Goal: Check status: Check status

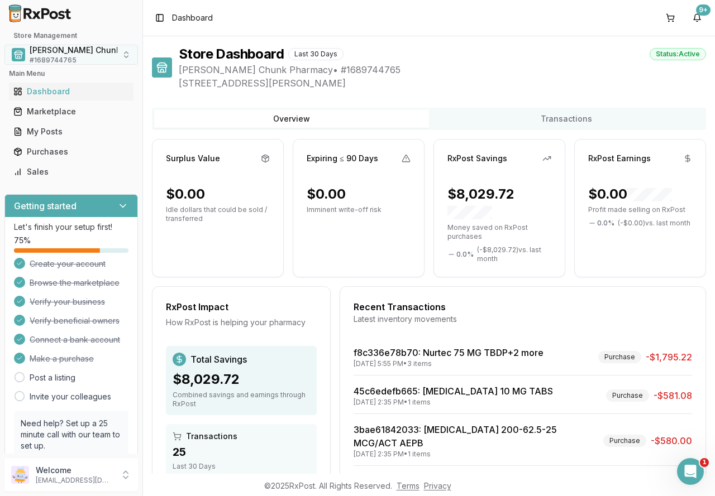
click at [75, 58] on div "[PERSON_NAME] Chunk Pharmacy # 1689744765" at bounding box center [96, 55] width 132 height 20
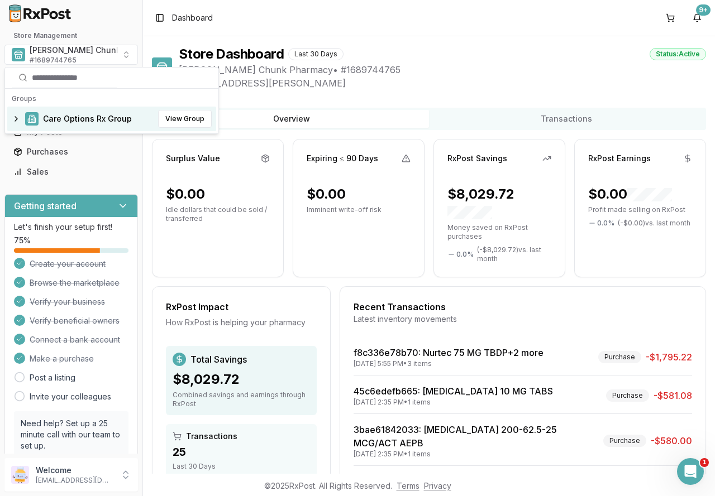
click at [68, 118] on span "Care Options Rx Group" at bounding box center [87, 118] width 89 height 11
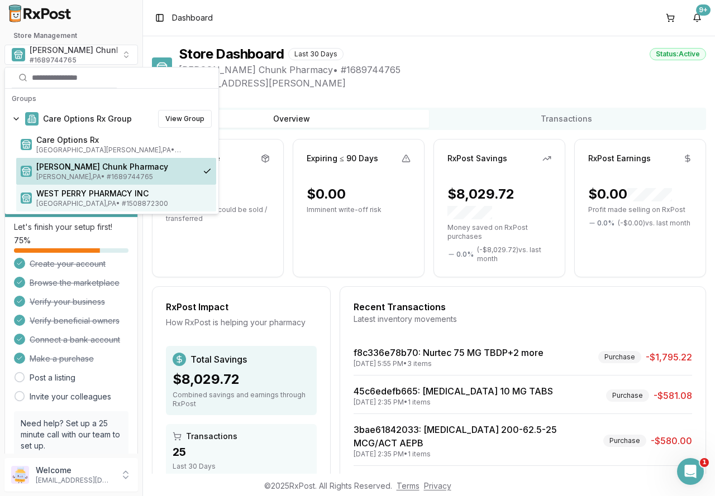
click at [74, 199] on span "[GEOGRAPHIC_DATA] , [GEOGRAPHIC_DATA] • # 1508872300" at bounding box center [123, 203] width 175 height 9
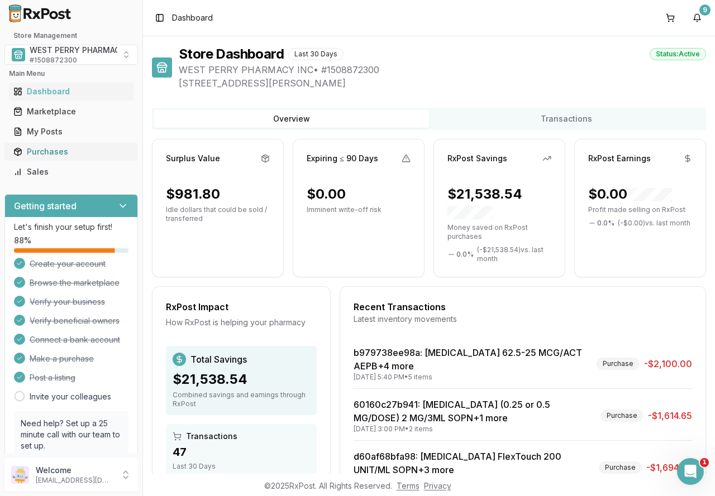
click at [58, 156] on div "Purchases" at bounding box center [71, 151] width 116 height 11
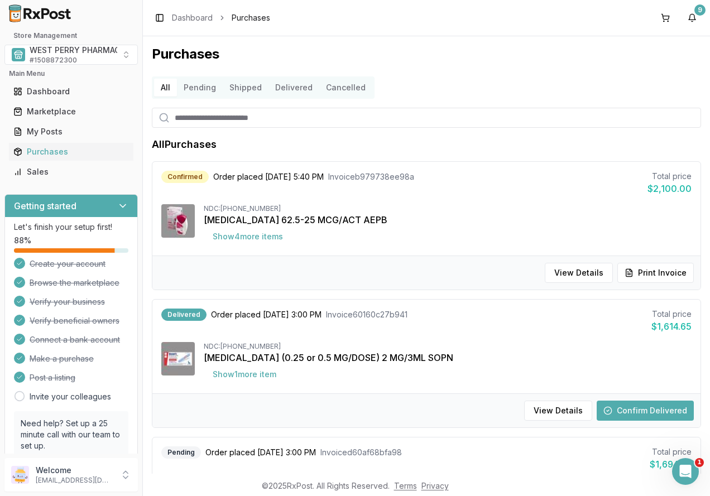
click at [278, 84] on button "Delivered" at bounding box center [294, 88] width 51 height 18
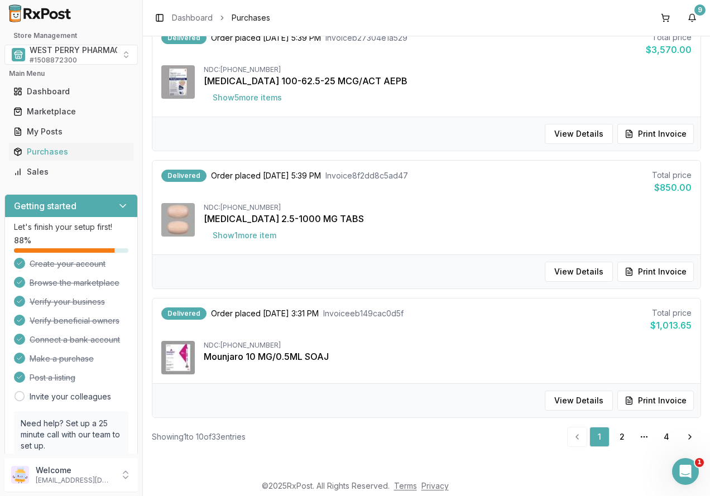
scroll to position [223, 0]
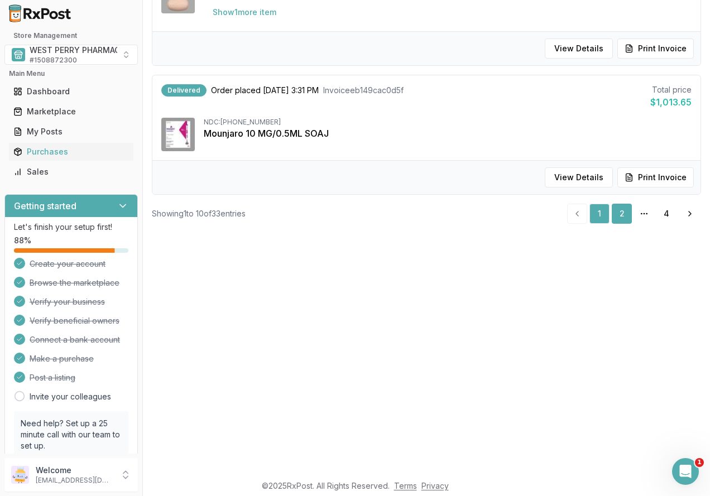
click at [619, 216] on link "2" at bounding box center [622, 214] width 20 height 20
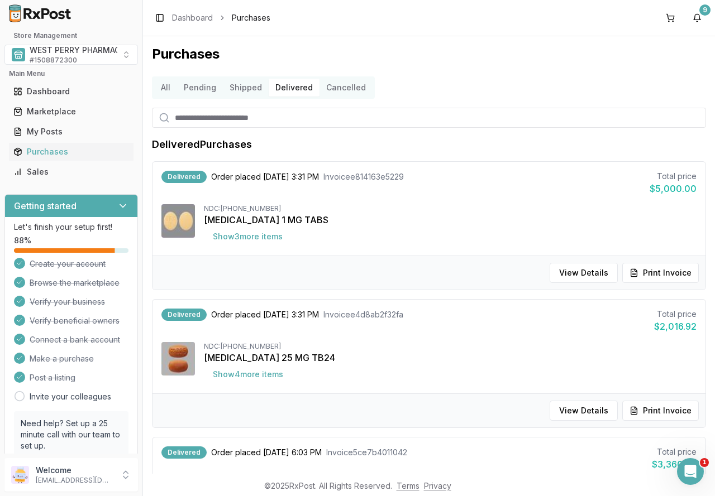
click at [247, 123] on input "search" at bounding box center [429, 118] width 554 height 20
type input "*********"
click at [236, 87] on button "Shipped" at bounding box center [246, 88] width 46 height 18
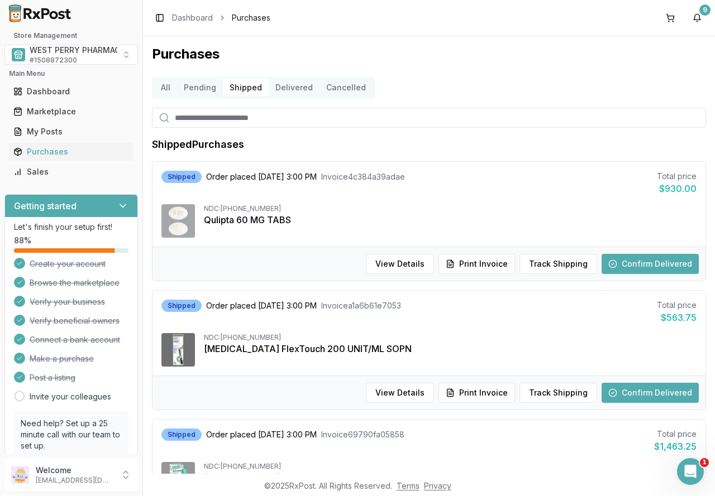
click at [292, 118] on input "search" at bounding box center [429, 118] width 554 height 20
type input "*********"
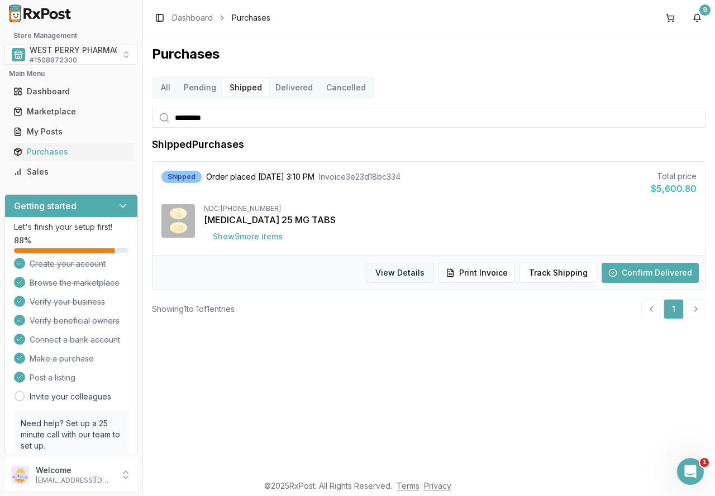
click at [419, 273] on button "View Details" at bounding box center [400, 273] width 68 height 20
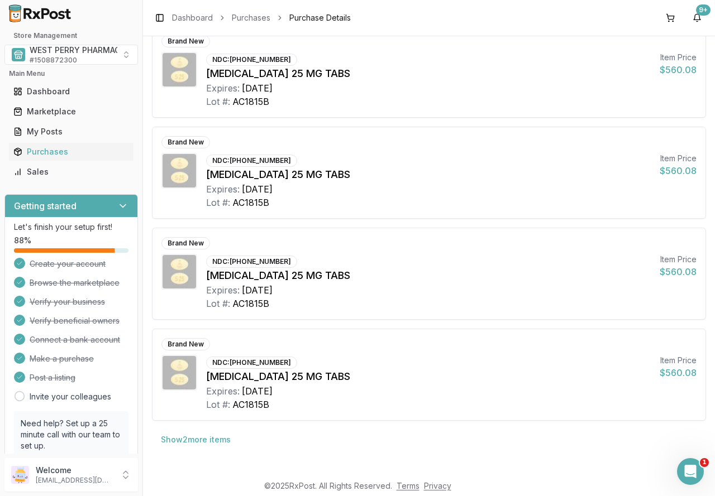
scroll to position [617, 0]
